Goal: Obtain resource: Obtain resource

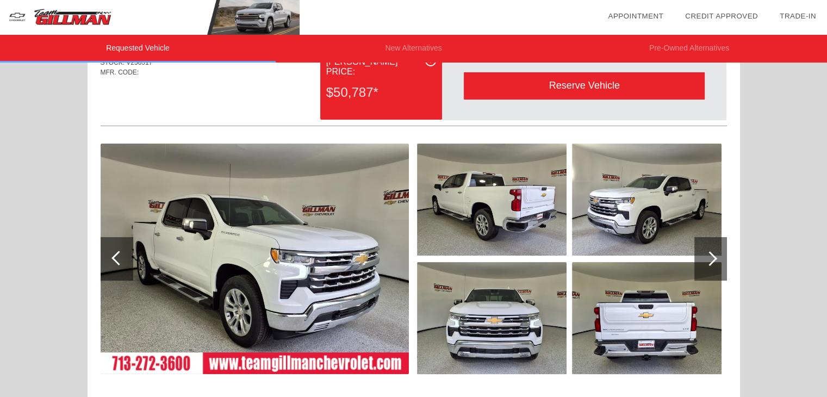
scroll to position [59, 0]
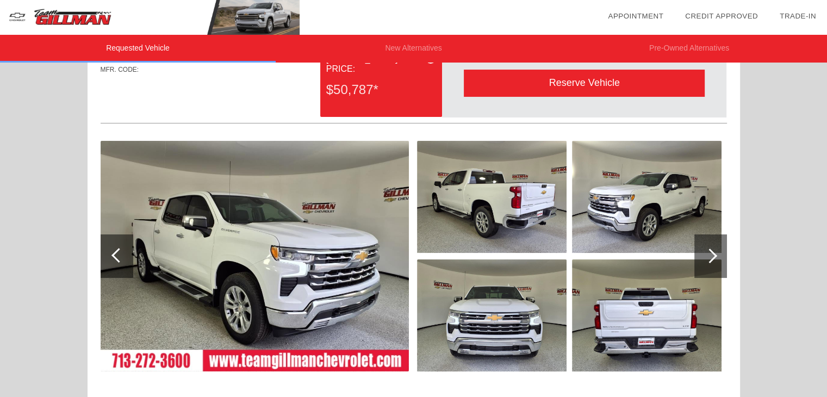
click at [648, 323] on img at bounding box center [646, 315] width 149 height 112
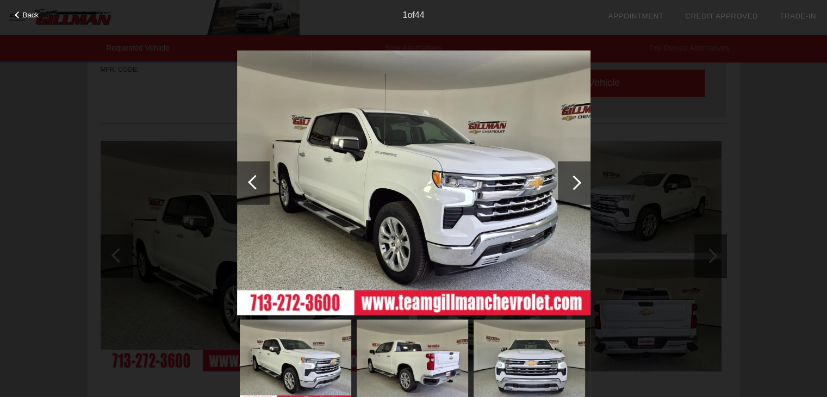
click at [574, 185] on div at bounding box center [573, 182] width 15 height 15
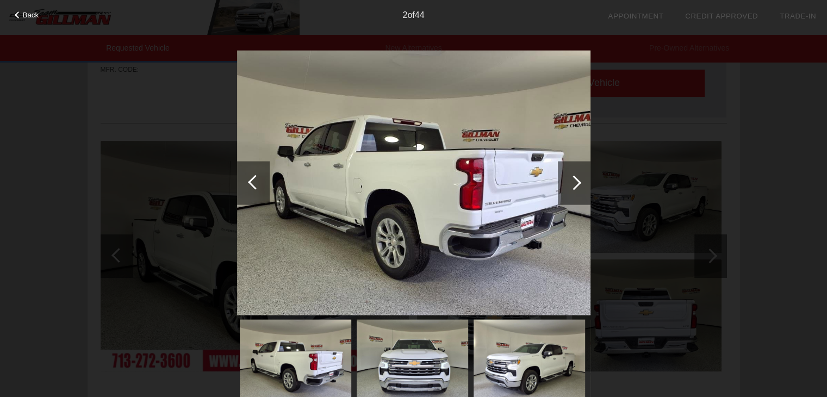
click at [574, 185] on div at bounding box center [573, 182] width 15 height 15
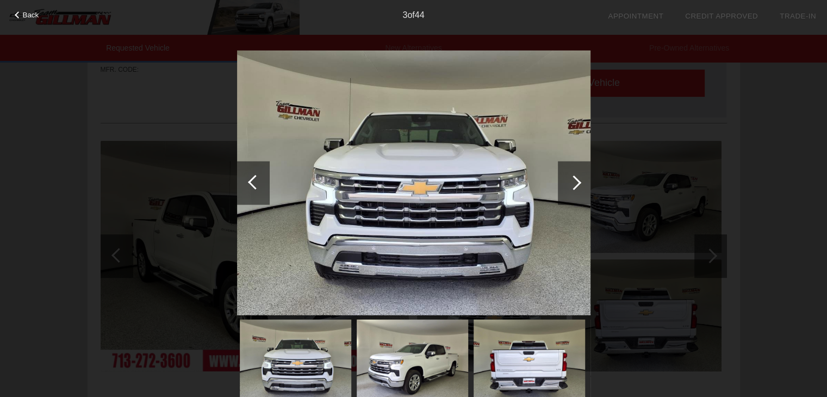
click at [574, 185] on div at bounding box center [573, 182] width 15 height 15
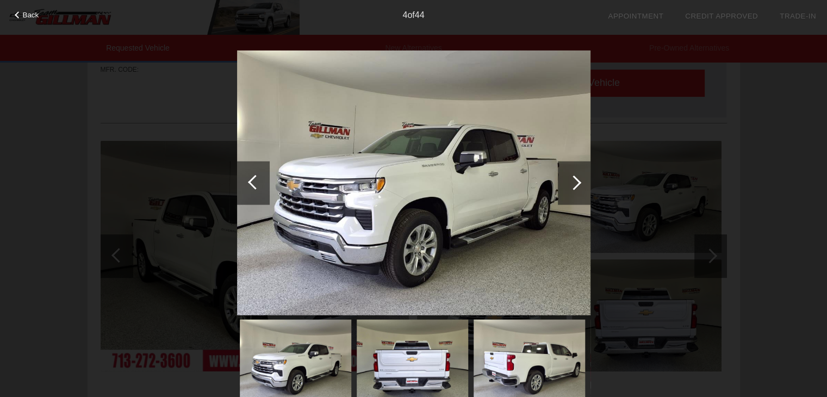
click at [574, 185] on div at bounding box center [573, 182] width 15 height 15
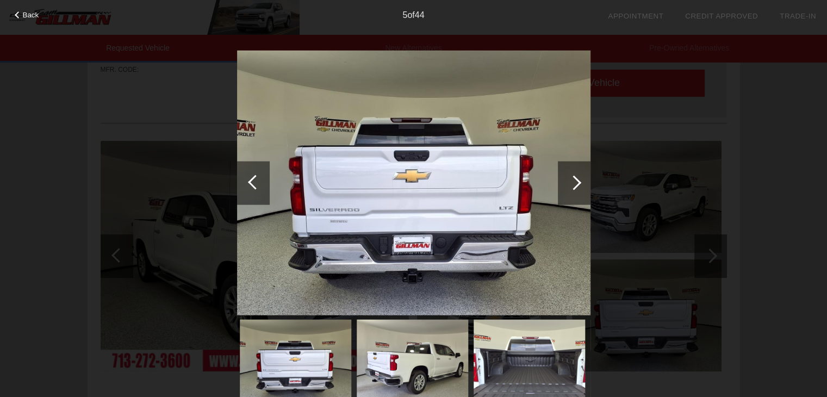
click at [574, 185] on div at bounding box center [573, 182] width 15 height 15
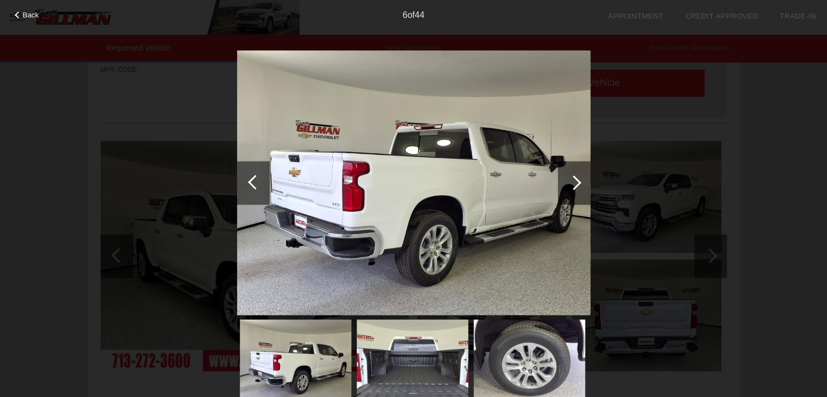
click at [574, 185] on div at bounding box center [573, 182] width 15 height 15
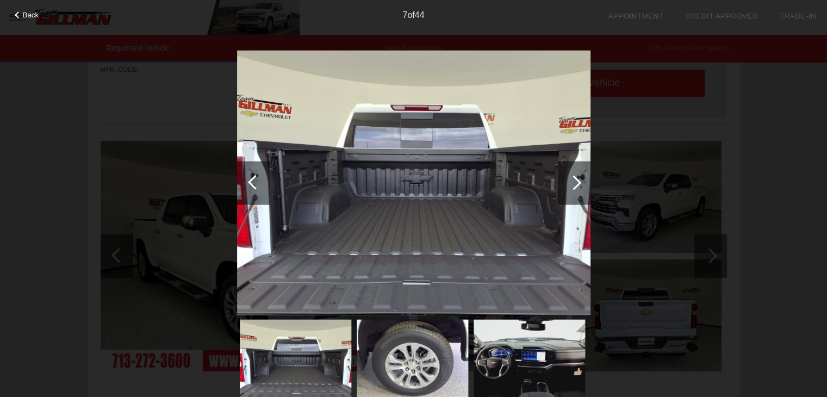
click at [574, 185] on div at bounding box center [573, 182] width 15 height 15
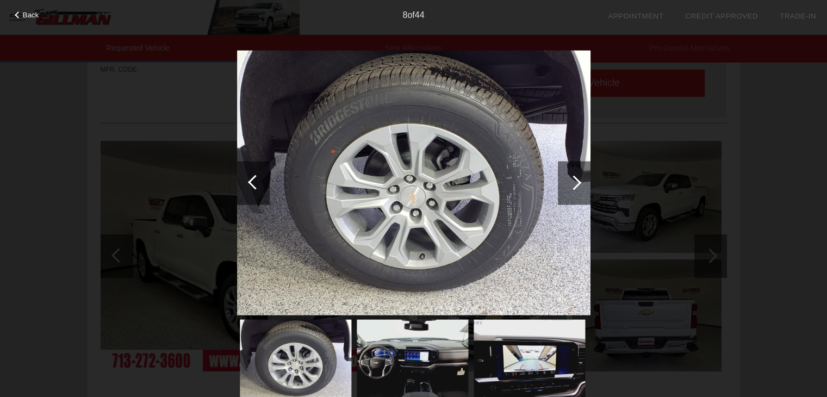
click at [574, 185] on div at bounding box center [573, 182] width 15 height 15
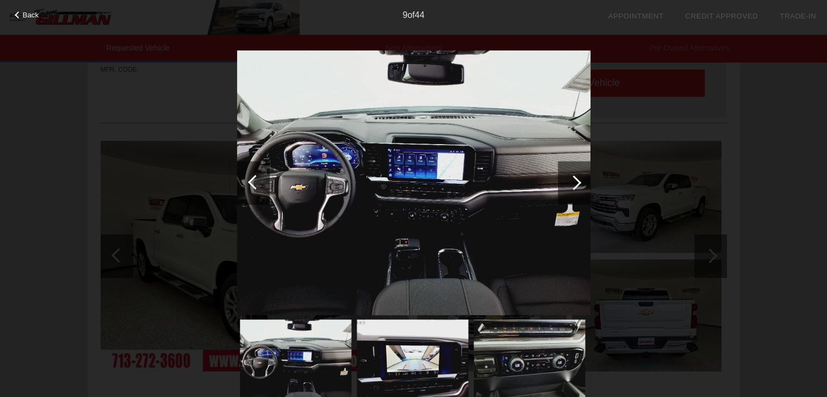
click at [574, 185] on div at bounding box center [573, 182] width 15 height 15
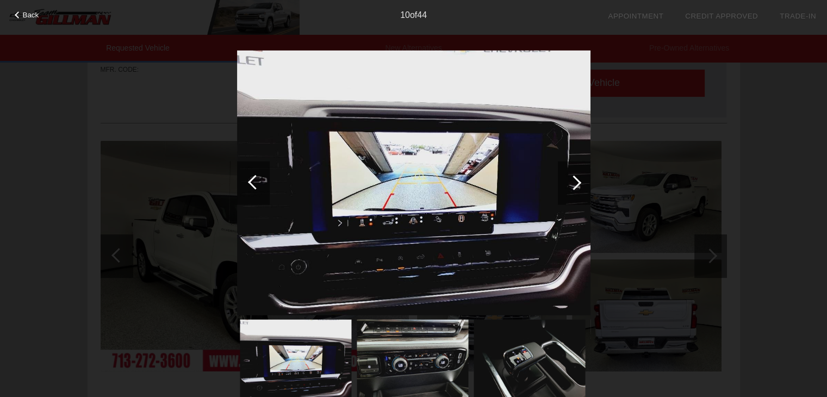
click at [574, 185] on div at bounding box center [573, 182] width 15 height 15
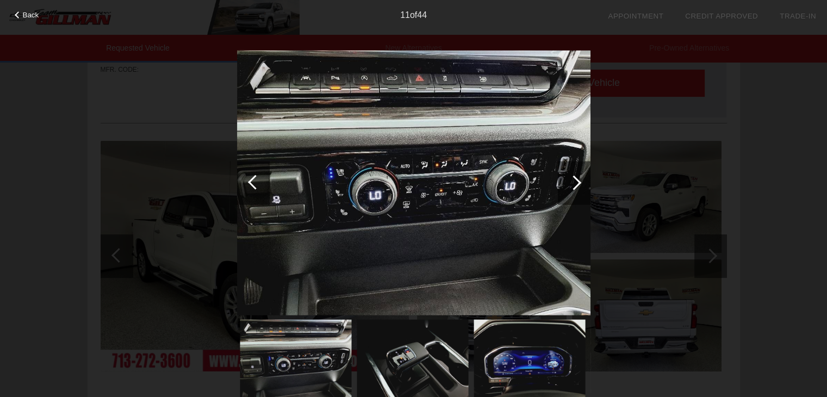
click at [574, 185] on div at bounding box center [573, 182] width 15 height 15
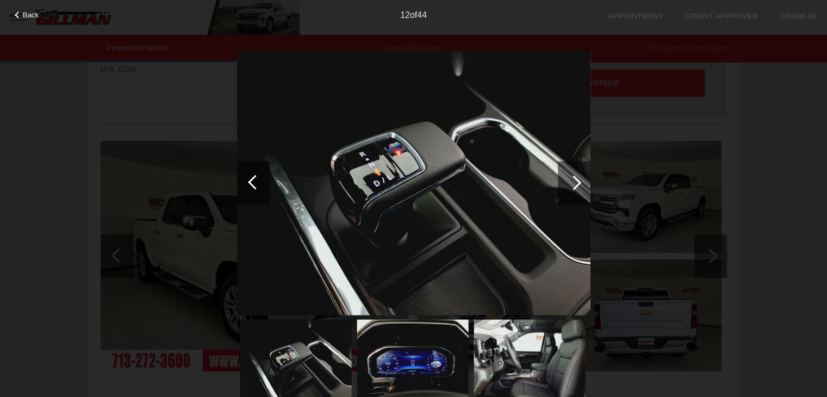
click at [574, 185] on div at bounding box center [573, 182] width 15 height 15
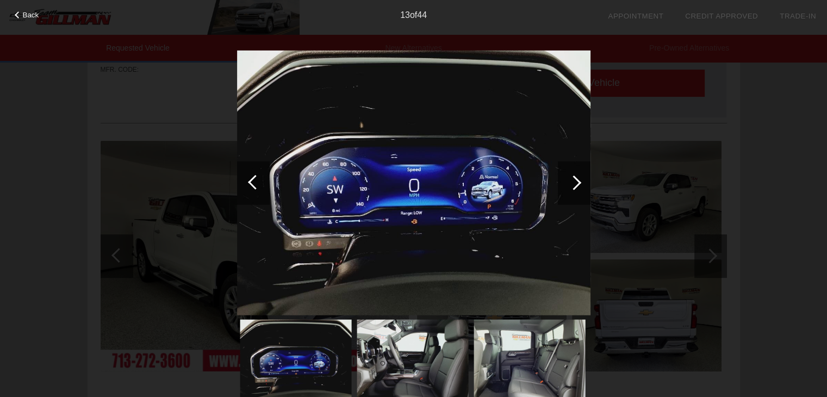
click at [574, 184] on div at bounding box center [573, 182] width 15 height 15
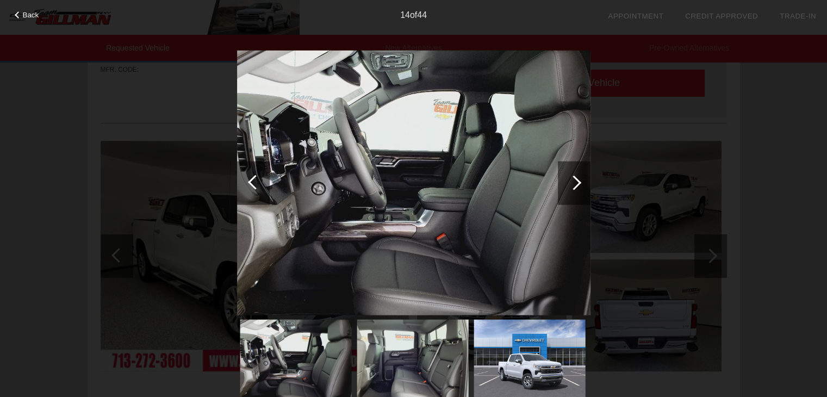
click at [574, 184] on div at bounding box center [573, 182] width 15 height 15
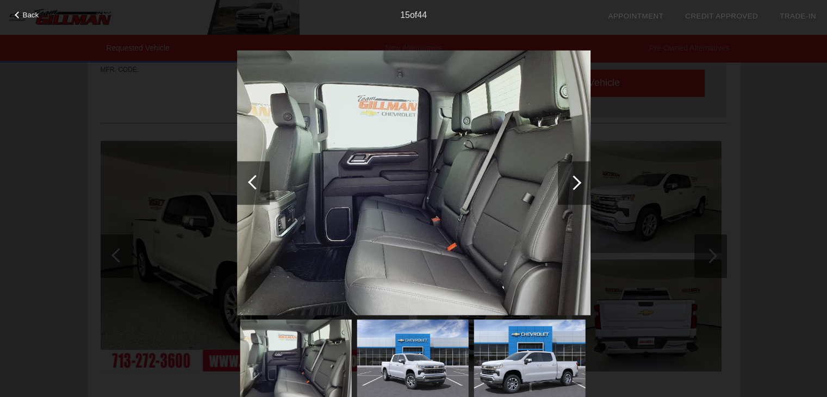
click at [486, 105] on img at bounding box center [413, 182] width 353 height 265
click at [570, 183] on div at bounding box center [573, 182] width 15 height 15
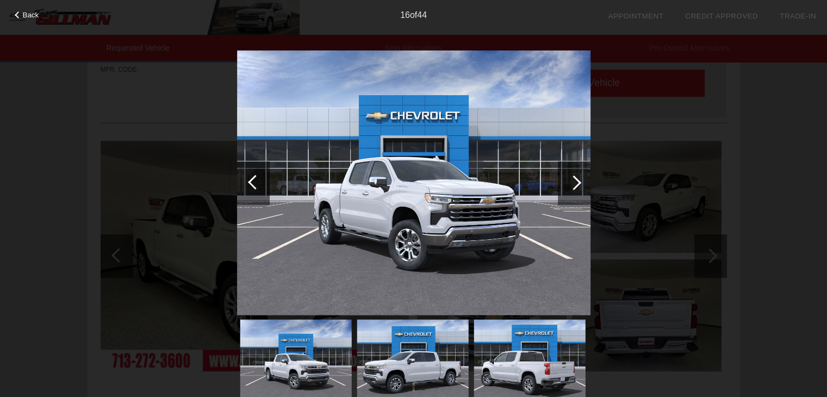
click at [570, 183] on div at bounding box center [573, 182] width 15 height 15
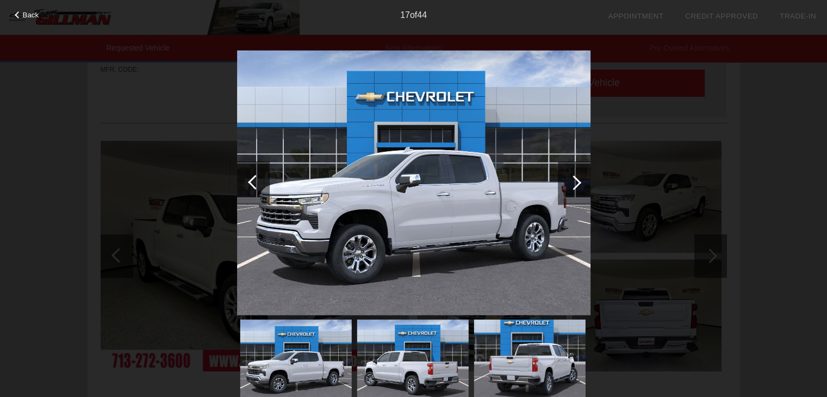
click at [570, 183] on div at bounding box center [573, 182] width 15 height 15
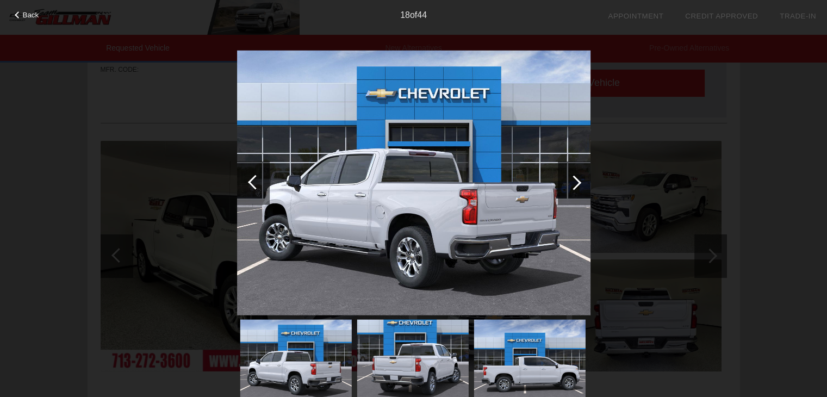
click at [570, 183] on div at bounding box center [573, 182] width 15 height 15
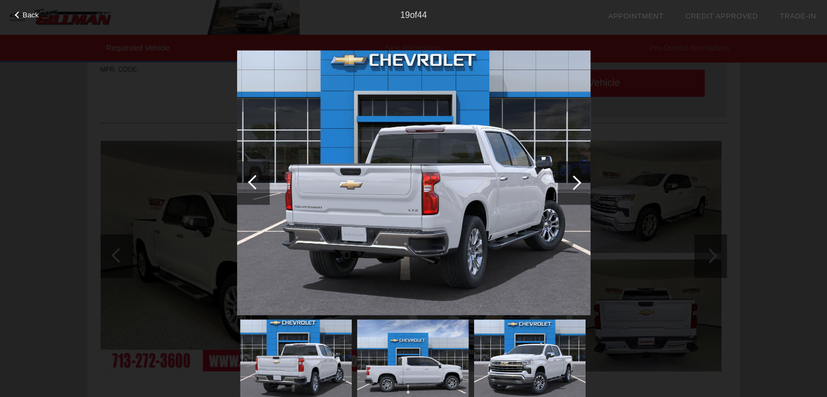
click at [802, 147] on div "Back 19 of 44" at bounding box center [413, 198] width 827 height 397
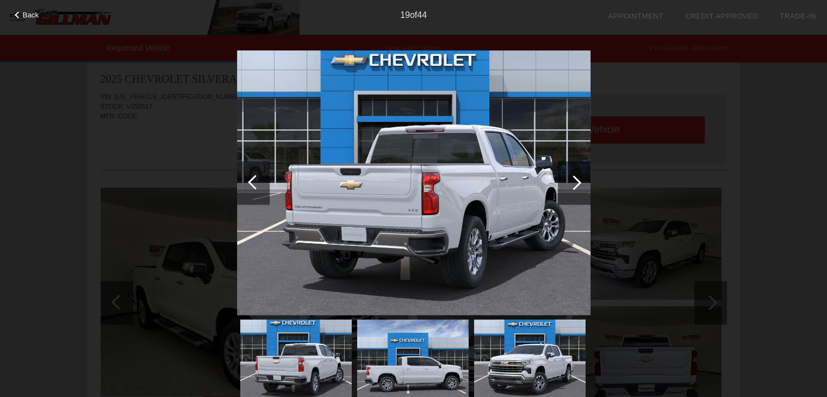
scroll to position [0, 0]
